Goal: Transaction & Acquisition: Purchase product/service

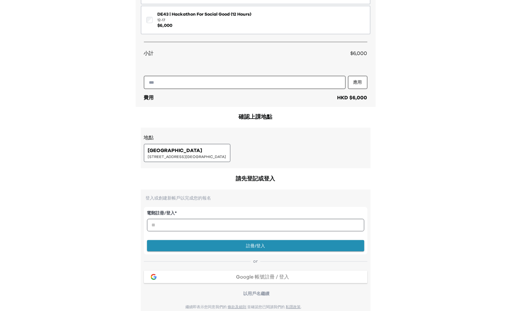
scroll to position [166, 0]
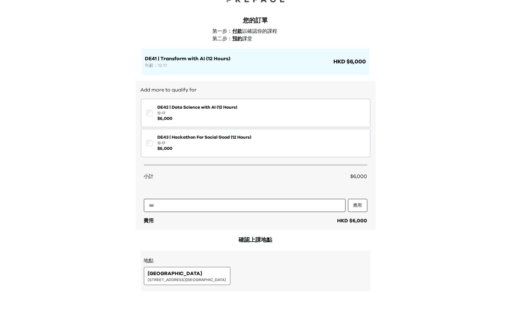
scroll to position [29, 0]
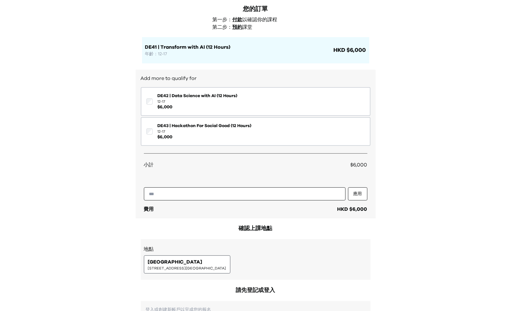
click at [183, 267] on span "[STREET_ADDRESS][GEOGRAPHIC_DATA]" at bounding box center [187, 268] width 78 height 5
